Goal: Contribute content

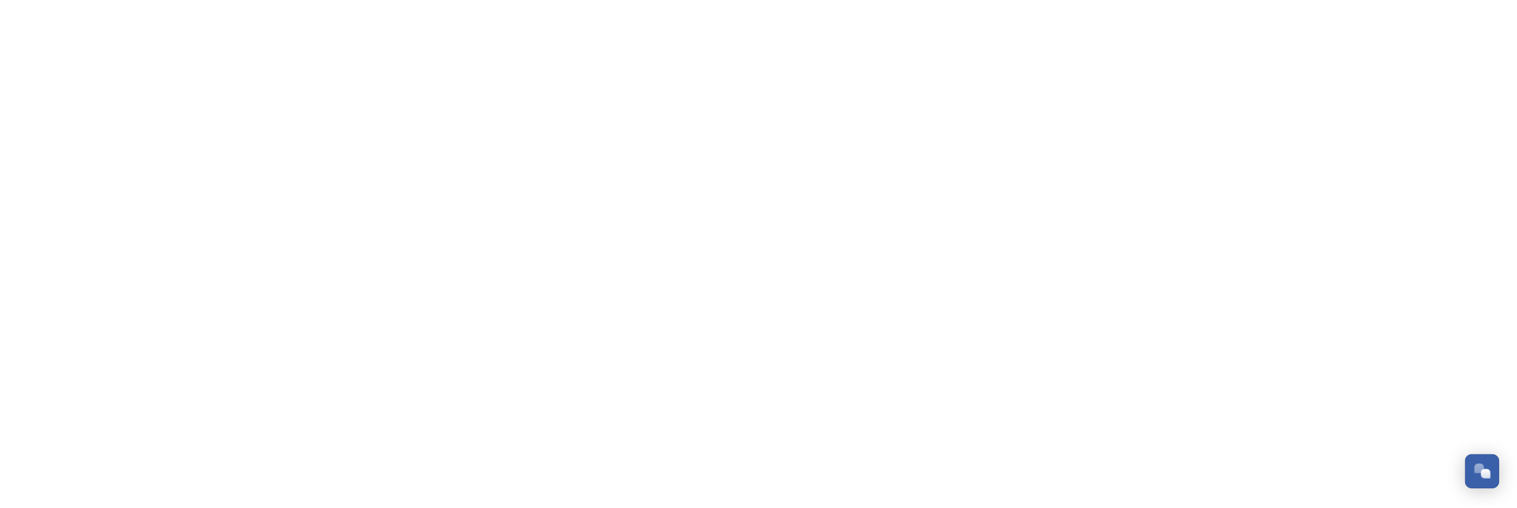
scroll to position [576, 0]
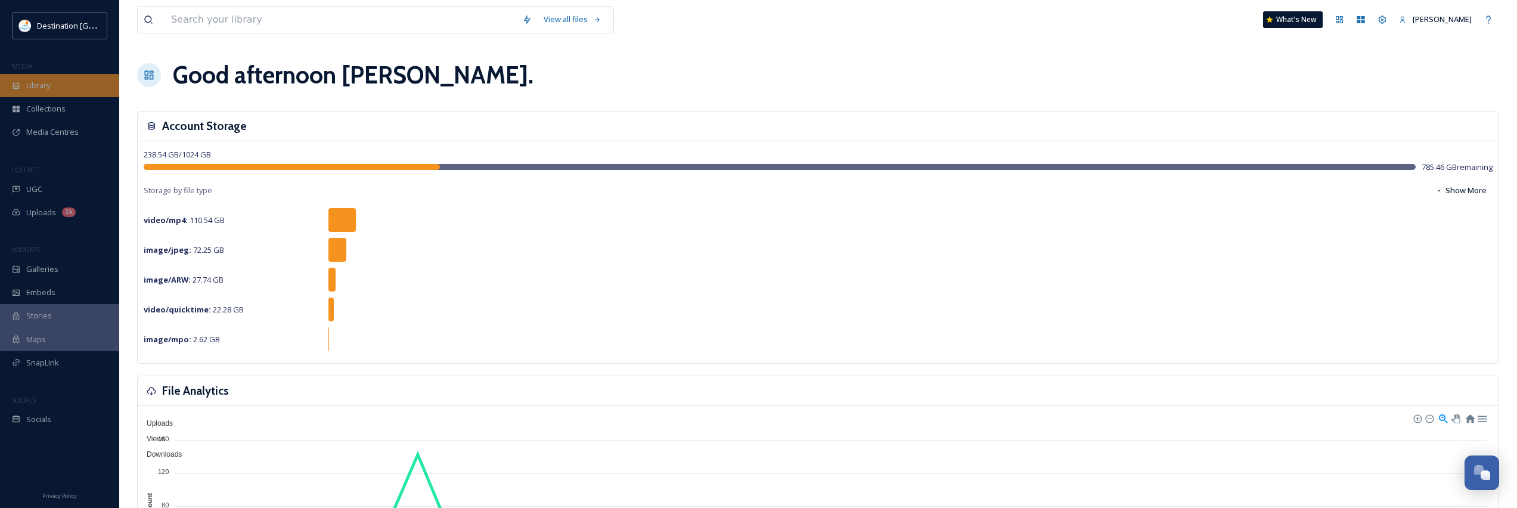
click at [34, 86] on span "Library" at bounding box center [38, 85] width 24 height 11
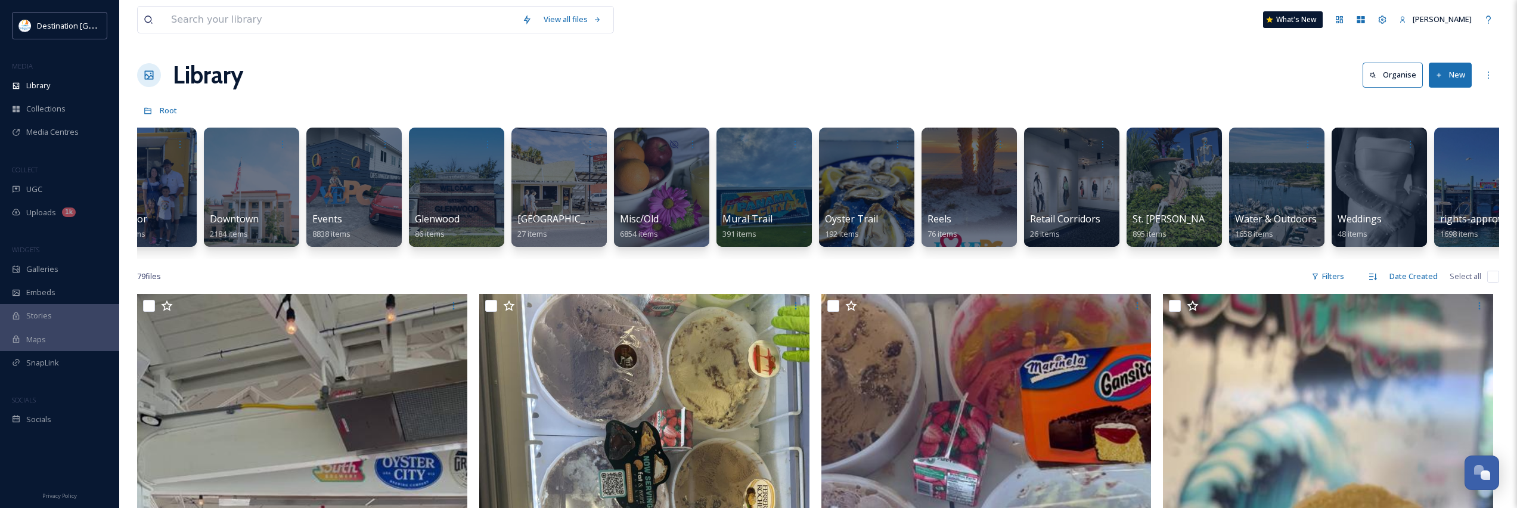
scroll to position [0, 586]
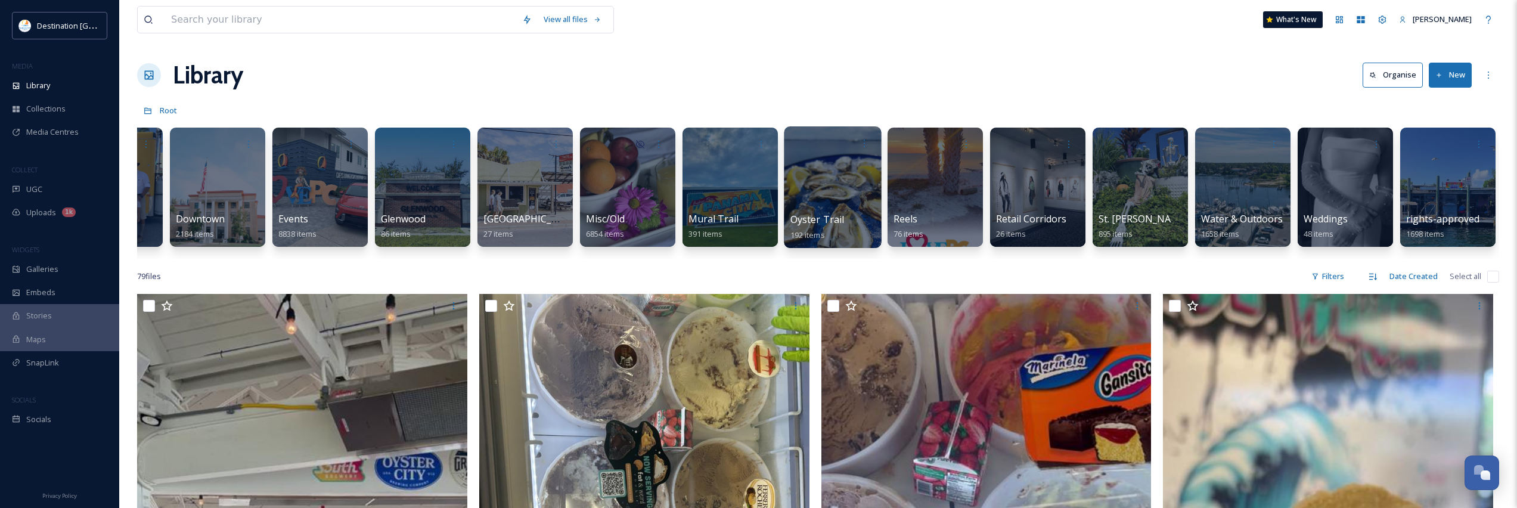
click at [864, 228] on div "Oyster Trail 192 items" at bounding box center [832, 227] width 85 height 30
click at [842, 217] on span "Oyster Trail" at bounding box center [817, 219] width 54 height 13
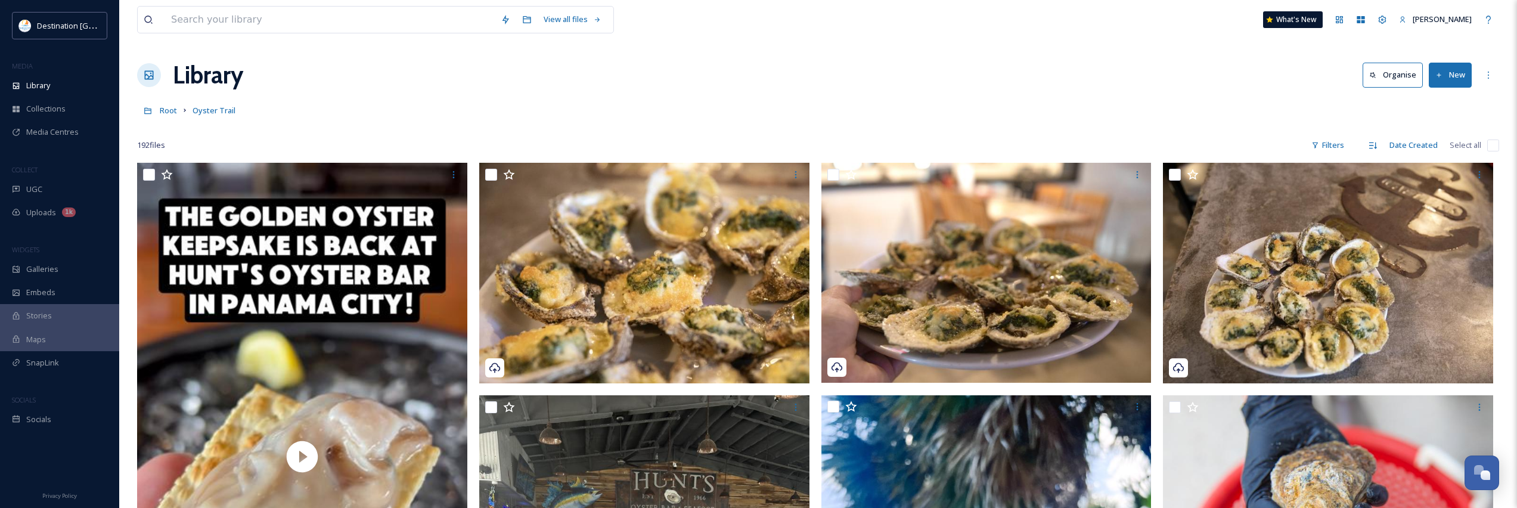
click at [1468, 78] on button "New" at bounding box center [1450, 75] width 43 height 24
click at [1444, 102] on span "File Upload" at bounding box center [1444, 102] width 39 height 11
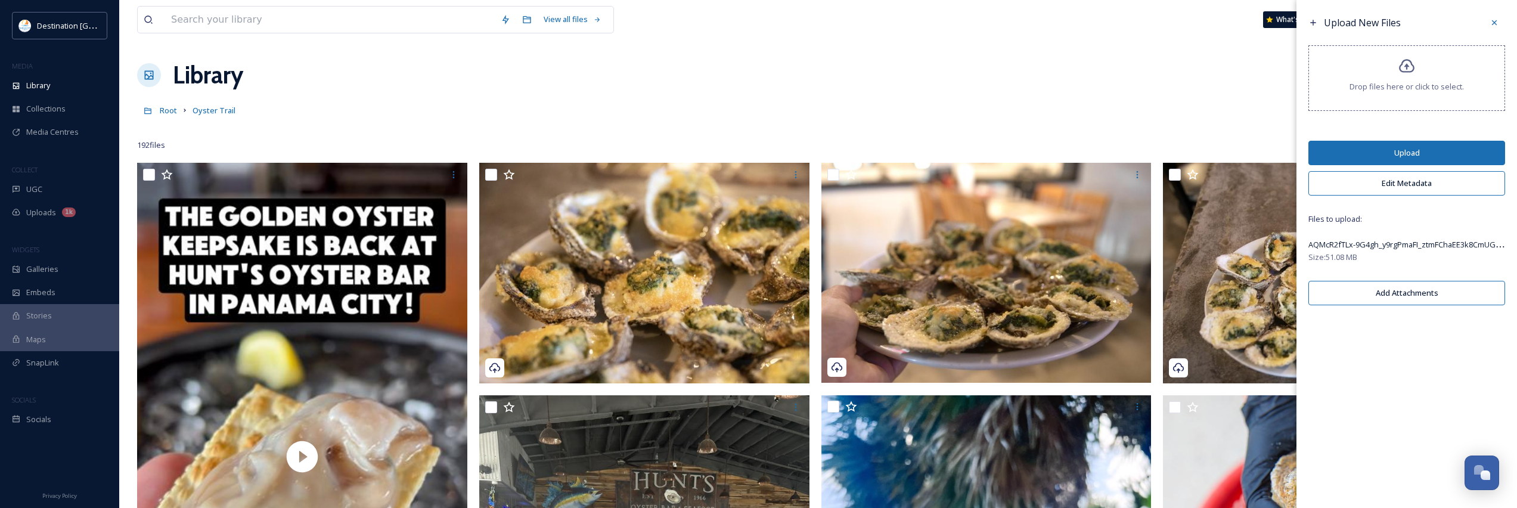
click at [1415, 150] on button "Upload" at bounding box center [1407, 153] width 197 height 24
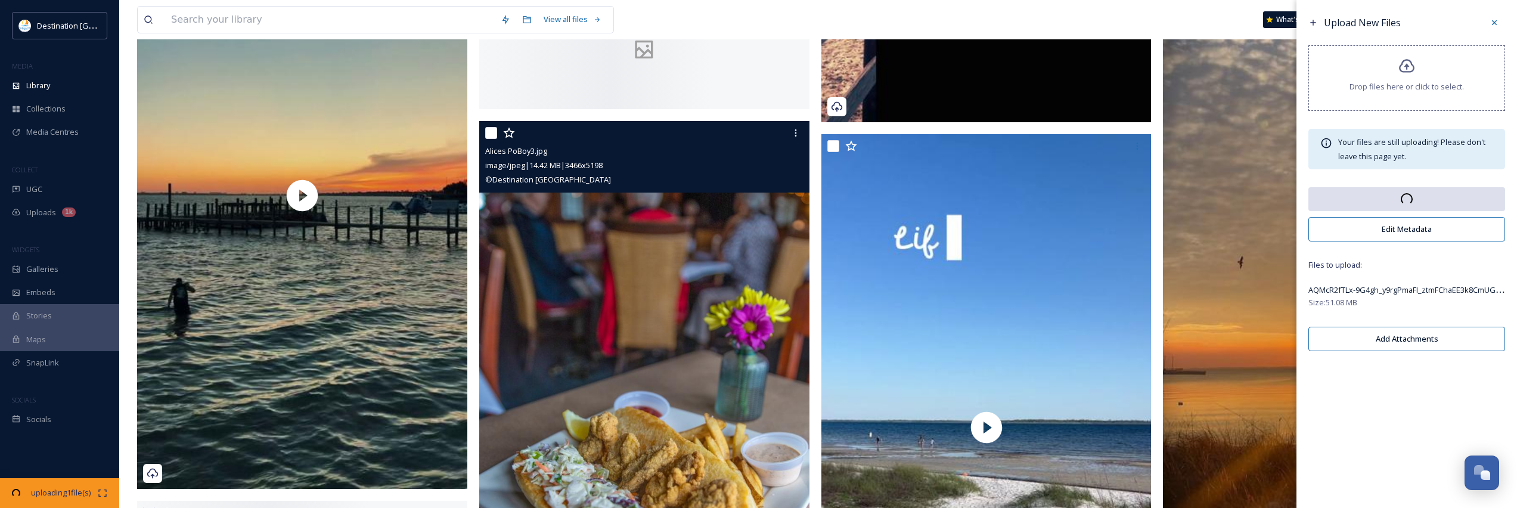
scroll to position [1967, 0]
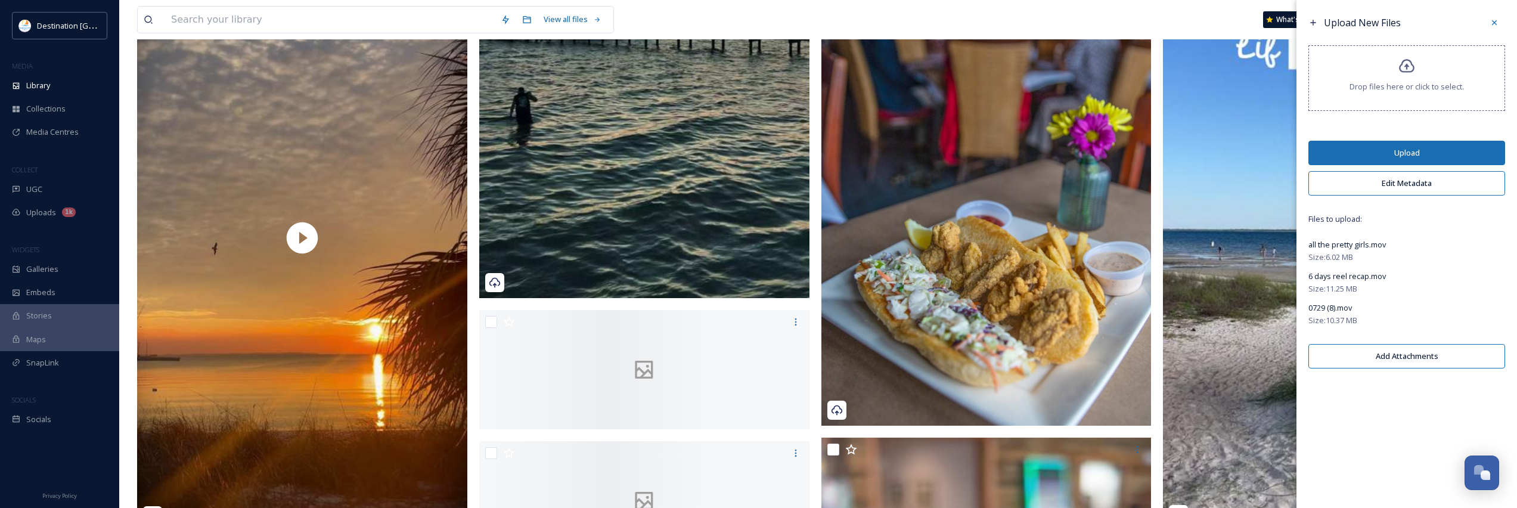
click at [1427, 147] on button "Upload" at bounding box center [1407, 153] width 197 height 24
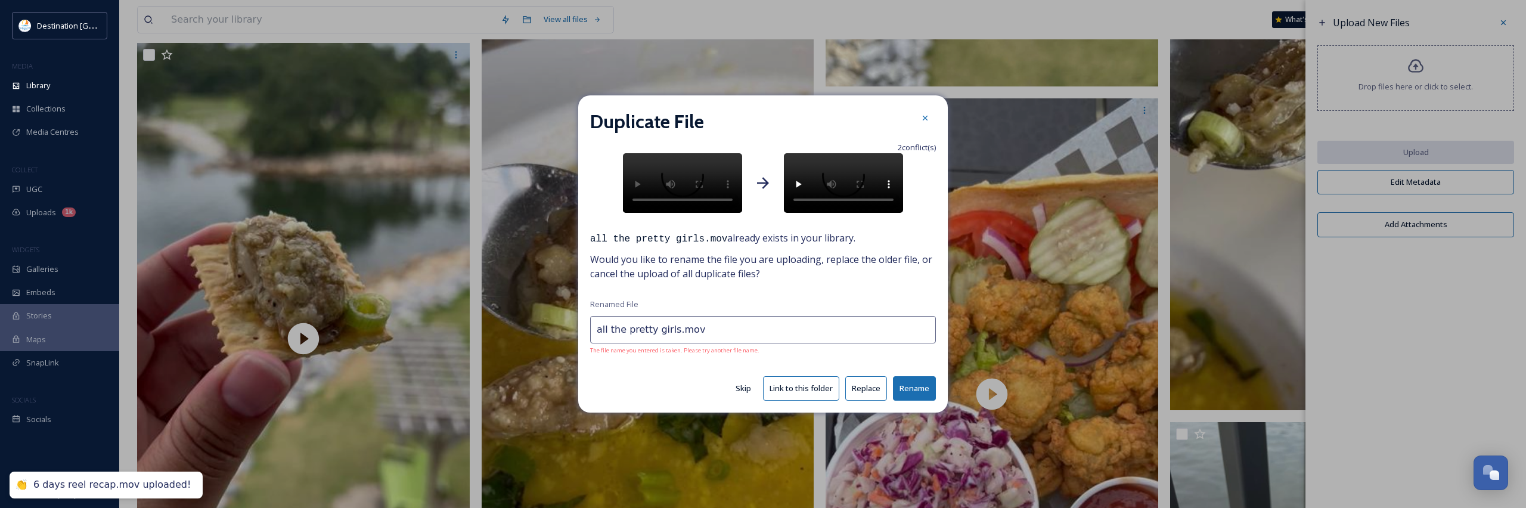
scroll to position [10796, 0]
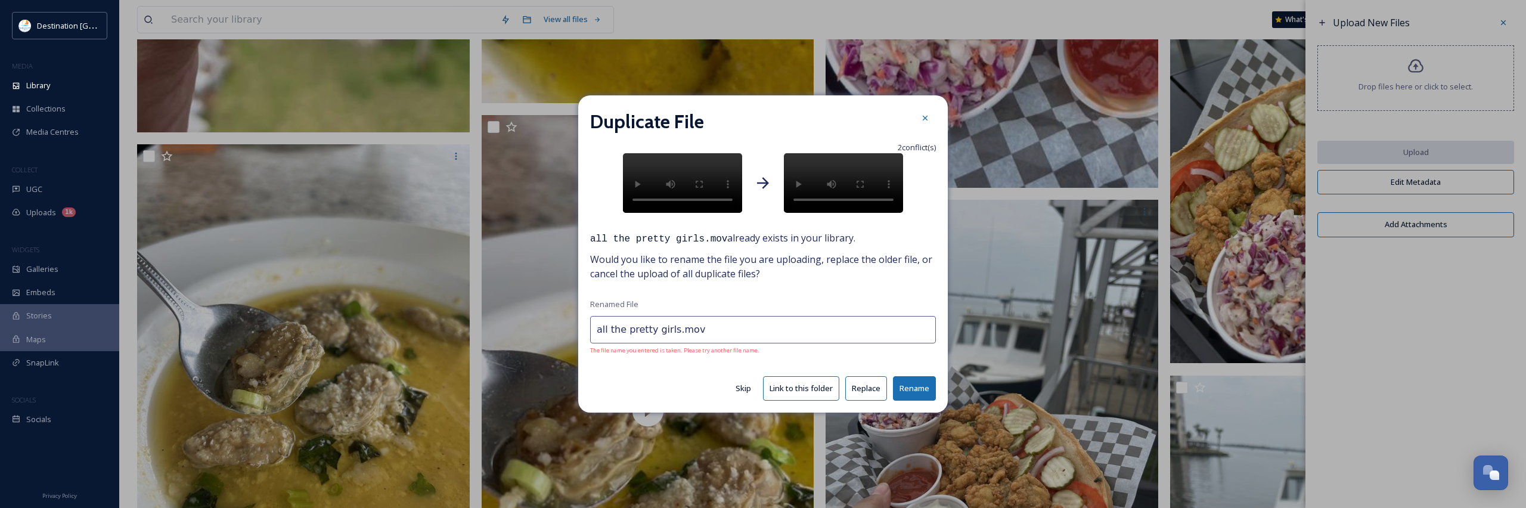
click at [746, 400] on button "Skip" at bounding box center [743, 388] width 27 height 23
type input "0729 (8).mov"
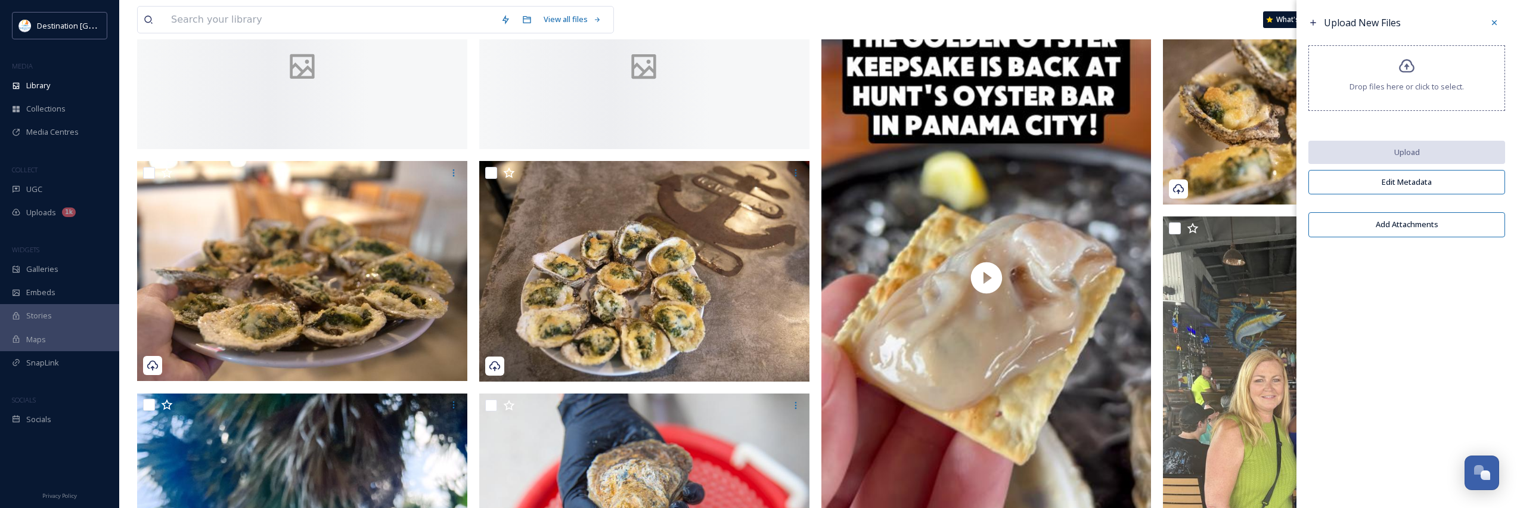
scroll to position [576, 0]
